Goal: Find contact information: Find contact information

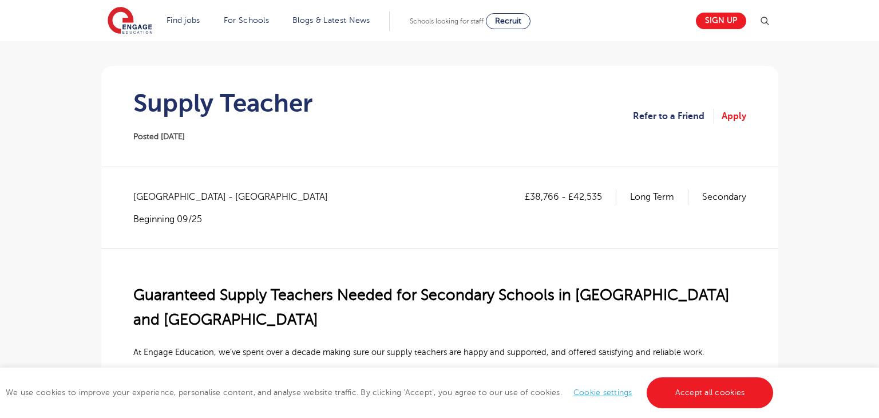
scroll to position [81, 0]
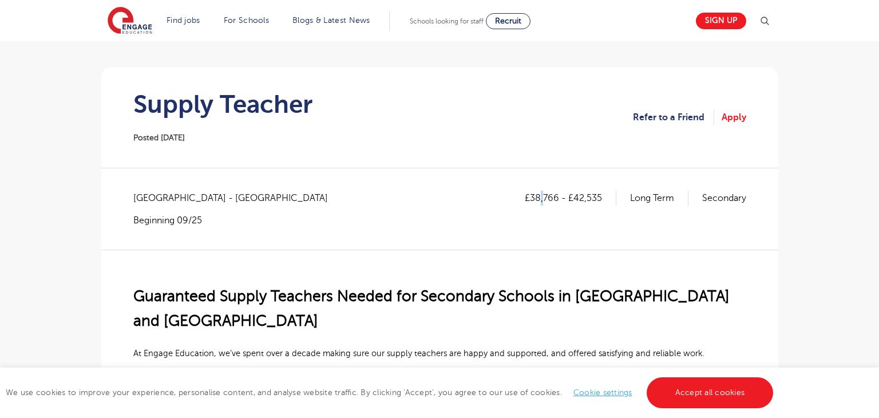
click at [544, 196] on p "£38,766 - £42,535" at bounding box center [571, 198] width 92 height 15
drag, startPoint x: 526, startPoint y: 195, endPoint x: 608, endPoint y: 199, distance: 82.5
click at [608, 199] on p "£38,766 - £42,535" at bounding box center [571, 198] width 92 height 15
copy p "£38,766 - £42,535"
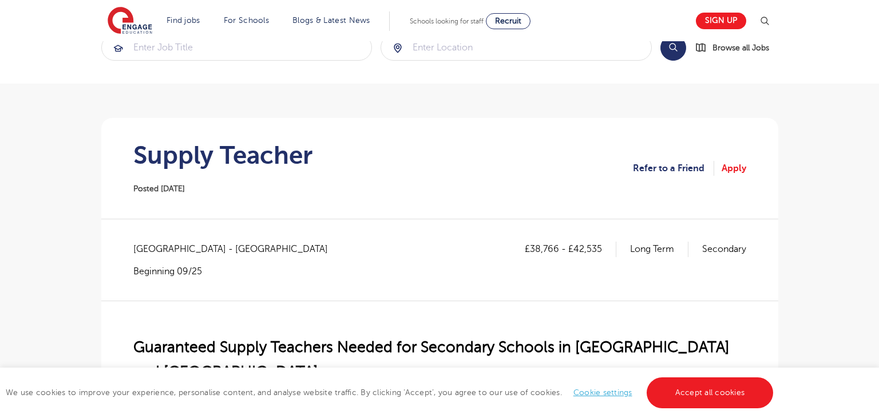
scroll to position [32, 0]
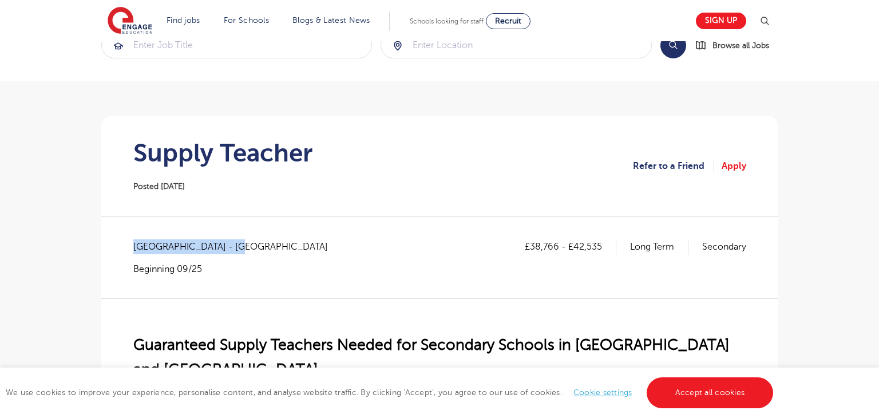
drag, startPoint x: 232, startPoint y: 250, endPoint x: 133, endPoint y: 250, distance: 99.0
click at [133, 250] on span "[GEOGRAPHIC_DATA] - [GEOGRAPHIC_DATA]" at bounding box center [236, 246] width 206 height 15
copy span "[GEOGRAPHIC_DATA] - [GEOGRAPHIC_DATA]"
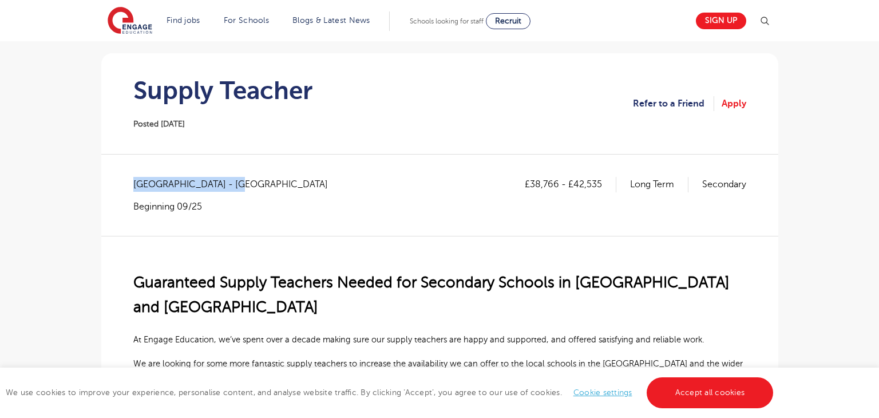
scroll to position [94, 0]
drag, startPoint x: 531, startPoint y: 186, endPoint x: 552, endPoint y: 183, distance: 21.4
click at [552, 183] on p "£38,766 - £42,535" at bounding box center [571, 184] width 92 height 15
copy p "38,76"
drag, startPoint x: 575, startPoint y: 184, endPoint x: 593, endPoint y: 181, distance: 18.5
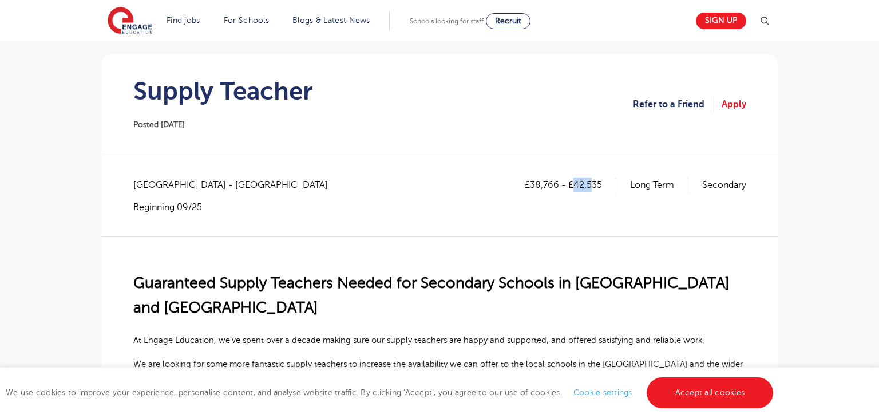
click at [594, 181] on p "£38,766 - £42,535" at bounding box center [571, 184] width 92 height 15
copy p "42,53"
drag, startPoint x: 585, startPoint y: 204, endPoint x: 532, endPoint y: 190, distance: 54.2
click at [584, 204] on div "£38,766 - £42,535 Long Term Secondary" at bounding box center [636, 194] width 222 height 35
drag, startPoint x: 533, startPoint y: 184, endPoint x: 554, endPoint y: 184, distance: 20.6
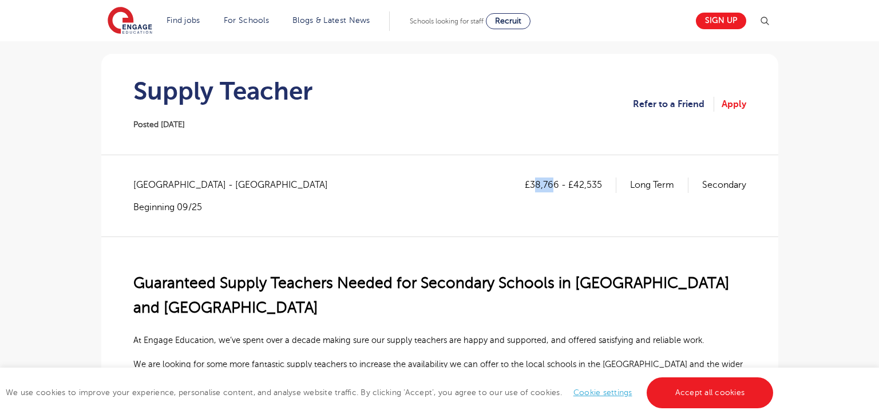
click at [554, 184] on p "£38,766 - £42,535" at bounding box center [571, 184] width 92 height 15
click at [548, 201] on div "£38,766 - £42,535 Long Term Secondary" at bounding box center [636, 194] width 222 height 35
drag, startPoint x: 532, startPoint y: 184, endPoint x: 557, endPoint y: 184, distance: 24.6
click at [557, 184] on p "£38,766 - £42,535" at bounding box center [571, 184] width 92 height 15
click at [543, 202] on div "£38,766 - £42,535 Long Term Secondary" at bounding box center [636, 194] width 222 height 35
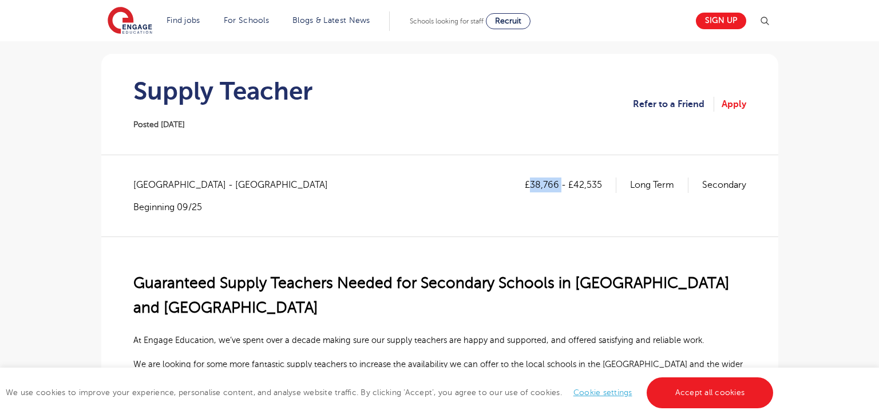
drag, startPoint x: 530, startPoint y: 183, endPoint x: 559, endPoint y: 183, distance: 29.2
click at [559, 183] on p "£38,766 - £42,535" at bounding box center [571, 184] width 92 height 15
click at [557, 199] on div "£38,766 - £42,535 Long Term Secondary" at bounding box center [636, 194] width 222 height 35
drag, startPoint x: 531, startPoint y: 185, endPoint x: 557, endPoint y: 181, distance: 26.1
click at [557, 181] on p "£38,766 - £42,535" at bounding box center [571, 184] width 92 height 15
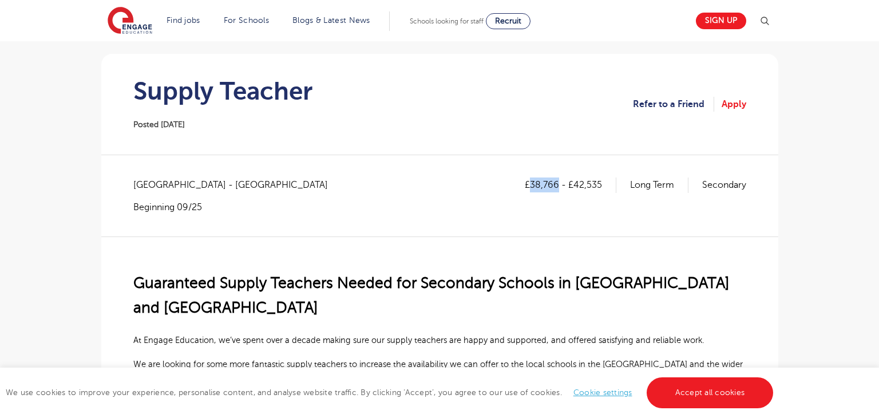
copy p "38,766"
drag, startPoint x: 575, startPoint y: 186, endPoint x: 604, endPoint y: 182, distance: 29.4
click at [604, 182] on p "£38,766 - £42,535" at bounding box center [571, 184] width 92 height 15
copy p "42,535"
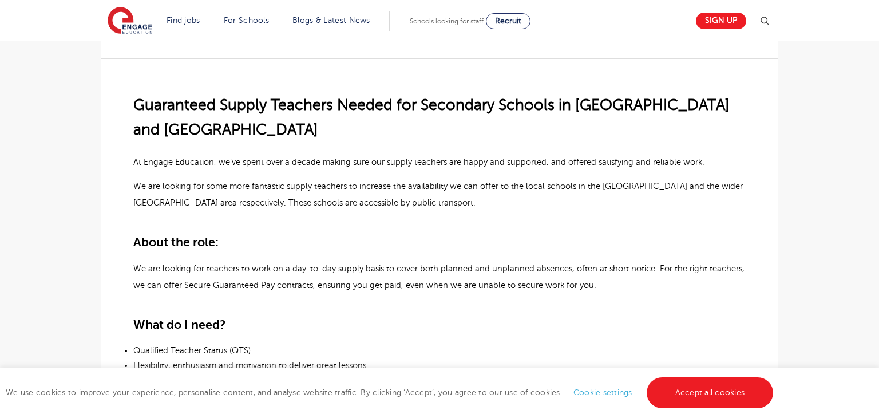
scroll to position [278, 0]
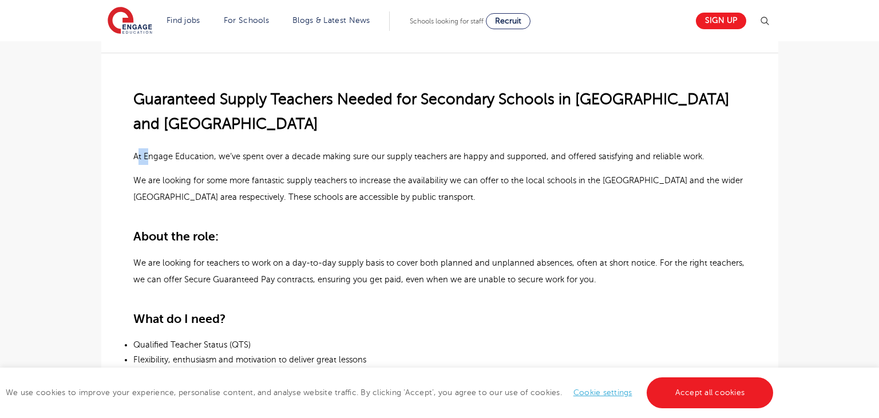
drag, startPoint x: 136, startPoint y: 152, endPoint x: 147, endPoint y: 155, distance: 11.4
click at [147, 155] on span "At Engage Education, we’ve spent over a decade making sure our supply teachers …" at bounding box center [418, 156] width 571 height 9
click at [200, 130] on p "Guaranteed Supply Teachers Needed for Secondary Schools in [GEOGRAPHIC_DATA] an…" at bounding box center [439, 112] width 613 height 50
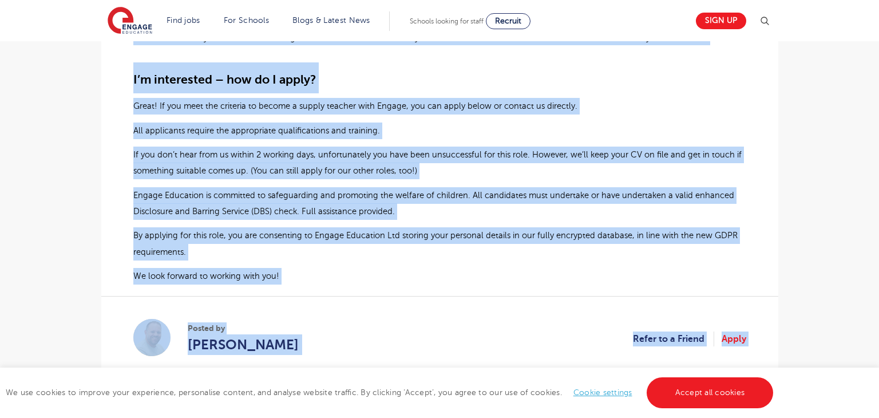
scroll to position [992, 0]
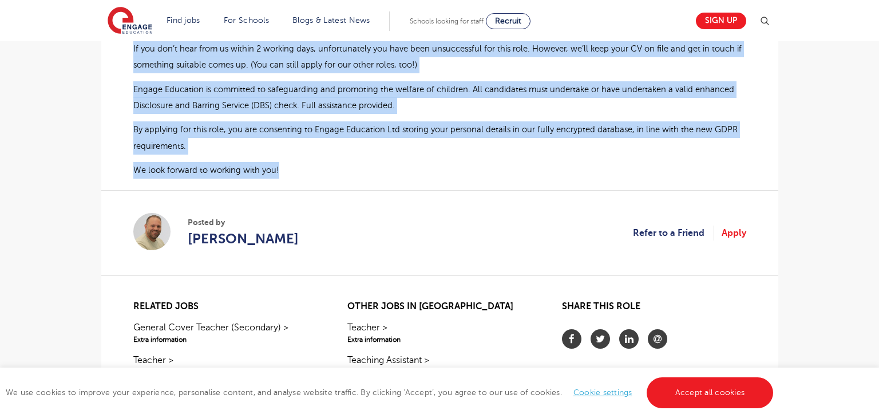
drag, startPoint x: 135, startPoint y: 154, endPoint x: 411, endPoint y: 172, distance: 276.5
copy div "Lo Ipsumd Sitametco, ad’el seddo eius t incidi utlabo etdo mag aliqua enimadmi …"
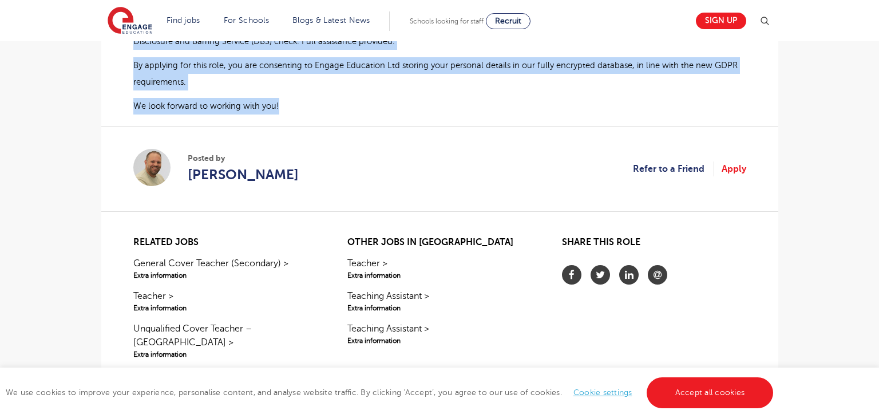
scroll to position [1042, 0]
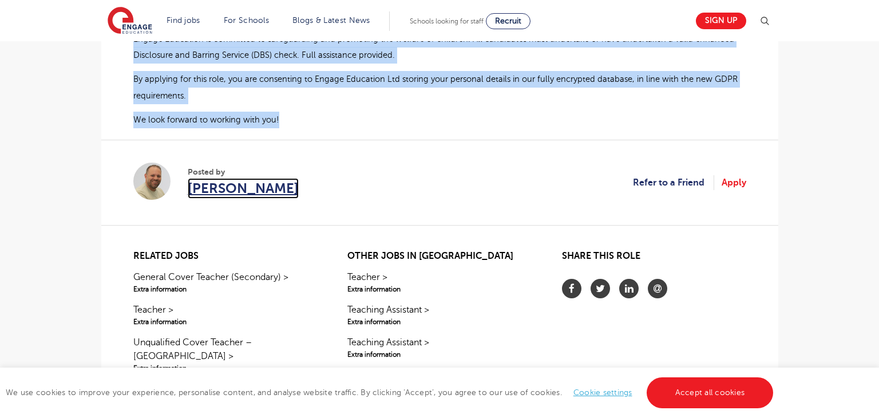
click at [235, 192] on span "[PERSON_NAME]" at bounding box center [243, 188] width 111 height 21
